Goal: Check status: Check status

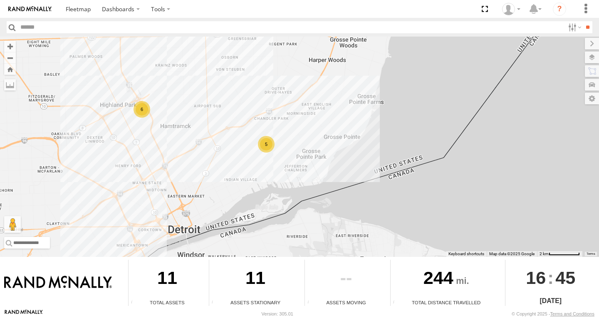
click at [141, 109] on div "6" at bounding box center [142, 109] width 17 height 17
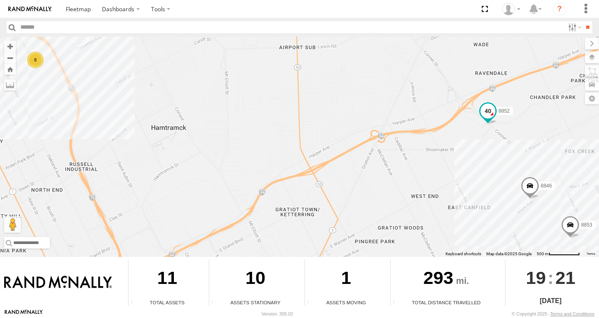
click at [487, 114] on span at bounding box center [488, 111] width 15 height 15
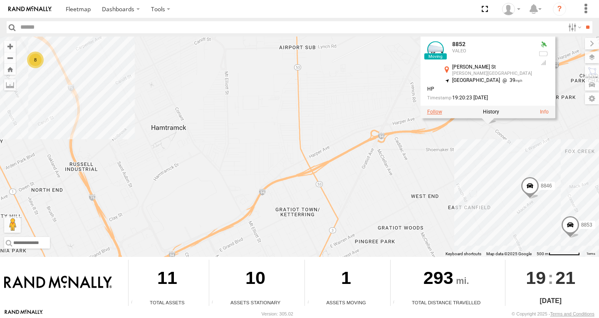
click at [443, 115] on label at bounding box center [435, 112] width 15 height 6
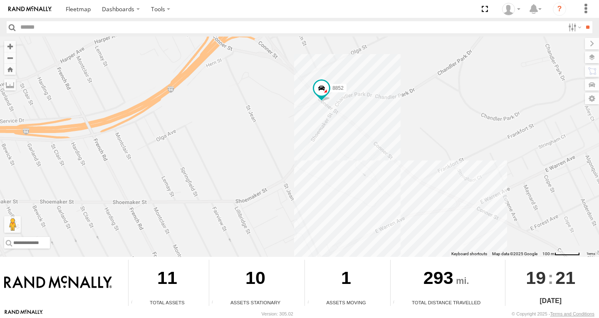
drag, startPoint x: 437, startPoint y: 177, endPoint x: 352, endPoint y: 125, distance: 99.6
click at [352, 125] on div "8852" at bounding box center [299, 147] width 599 height 221
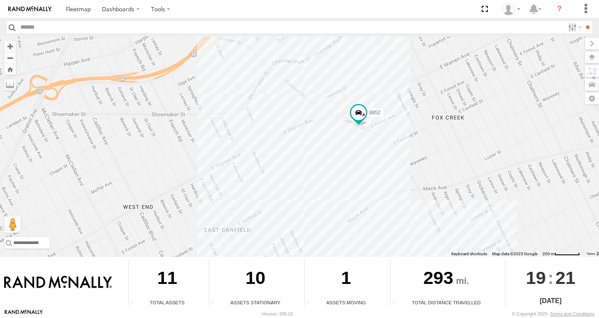
drag, startPoint x: 460, startPoint y: 196, endPoint x: 376, endPoint y: 138, distance: 101.4
click at [376, 138] on div "8852" at bounding box center [299, 147] width 599 height 221
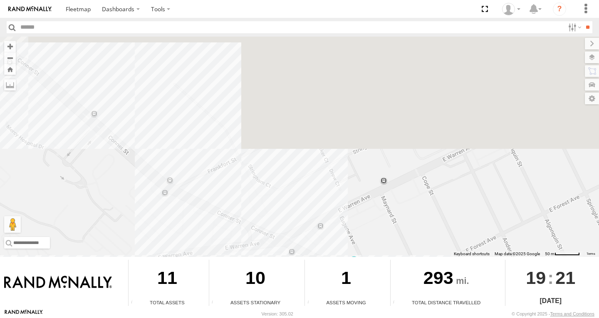
drag, startPoint x: 329, startPoint y: 99, endPoint x: 383, endPoint y: 336, distance: 242.5
click at [383, 318] on html "Dashboards" at bounding box center [299, 159] width 599 height 318
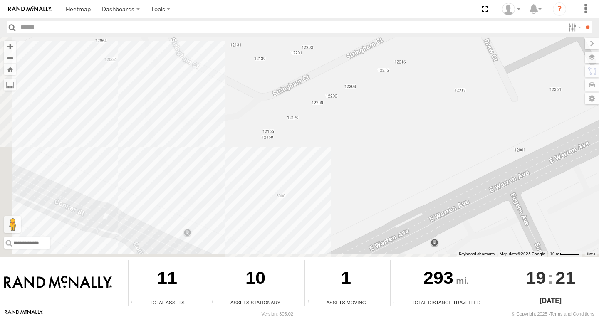
drag, startPoint x: 189, startPoint y: 252, endPoint x: 291, endPoint y: 214, distance: 109.6
click at [286, 215] on div "8852" at bounding box center [299, 147] width 599 height 221
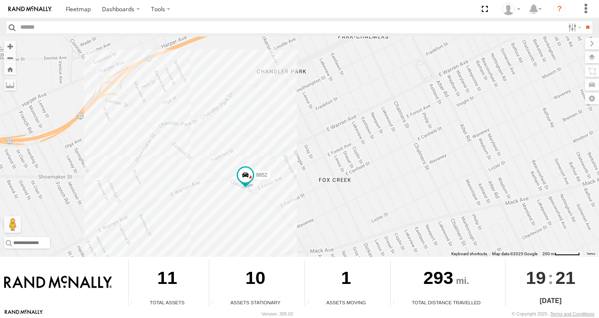
drag, startPoint x: 393, startPoint y: 235, endPoint x: 280, endPoint y: 155, distance: 138.0
click at [281, 155] on div "8852" at bounding box center [299, 147] width 599 height 221
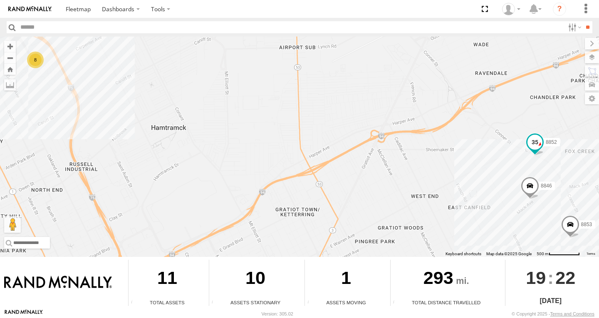
click at [535, 148] on span at bounding box center [535, 142] width 15 height 15
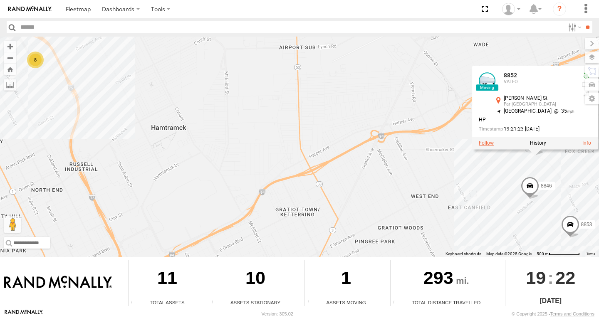
click at [491, 143] on label at bounding box center [486, 143] width 15 height 6
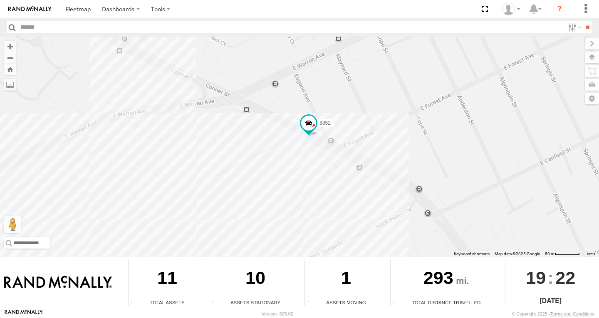
drag, startPoint x: 365, startPoint y: 184, endPoint x: 246, endPoint y: 90, distance: 152.0
click at [249, 91] on div "8852" at bounding box center [299, 147] width 599 height 221
